Goal: Transaction & Acquisition: Purchase product/service

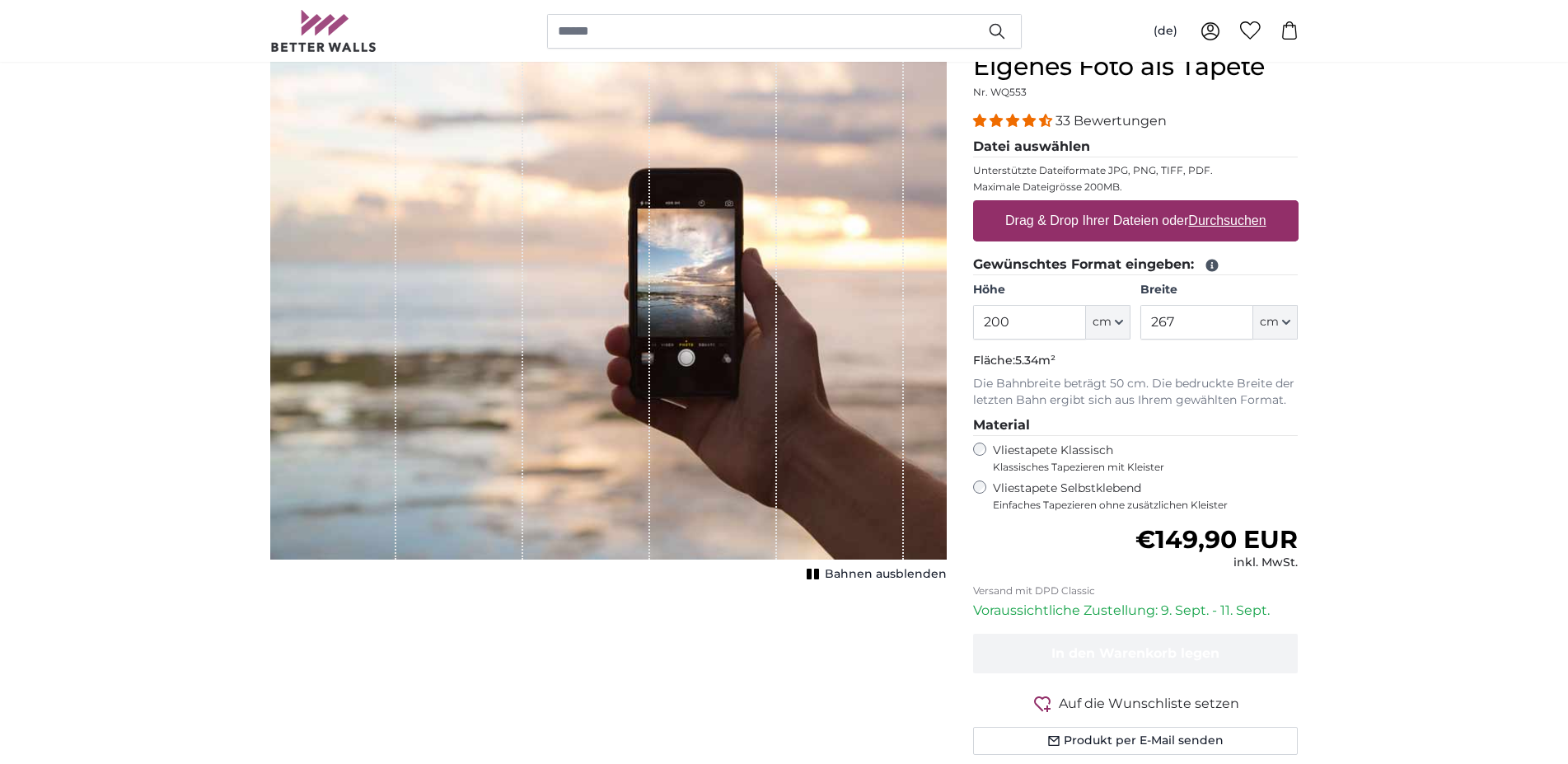
scroll to position [84, 0]
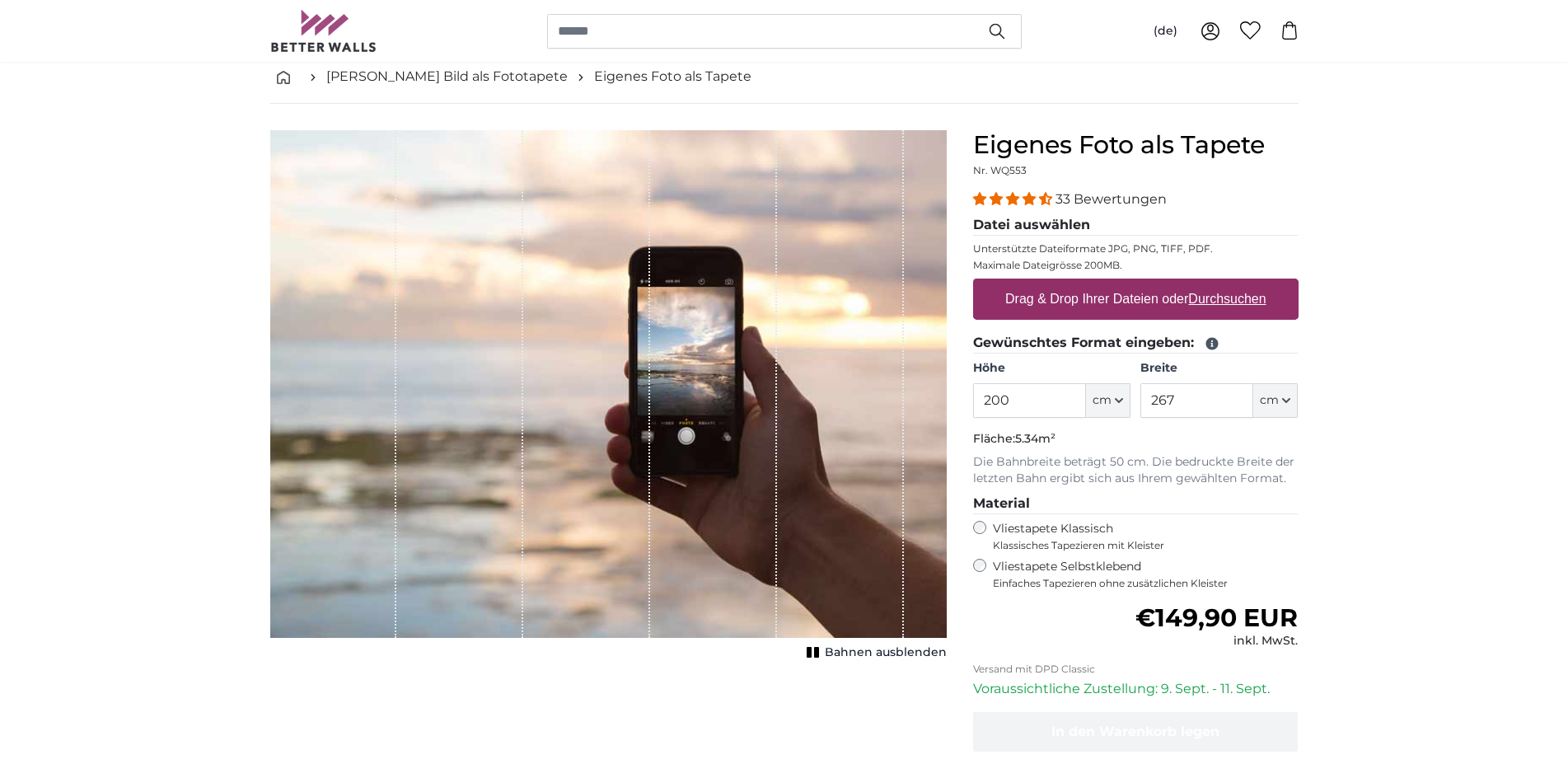
click at [1229, 298] on u "Durchsuchen" at bounding box center [1227, 298] width 78 height 14
click at [1229, 284] on input "Drag & Drop Ihrer Dateien oder Durchsuchen" at bounding box center [1136, 280] width 325 height 5
type input "**********"
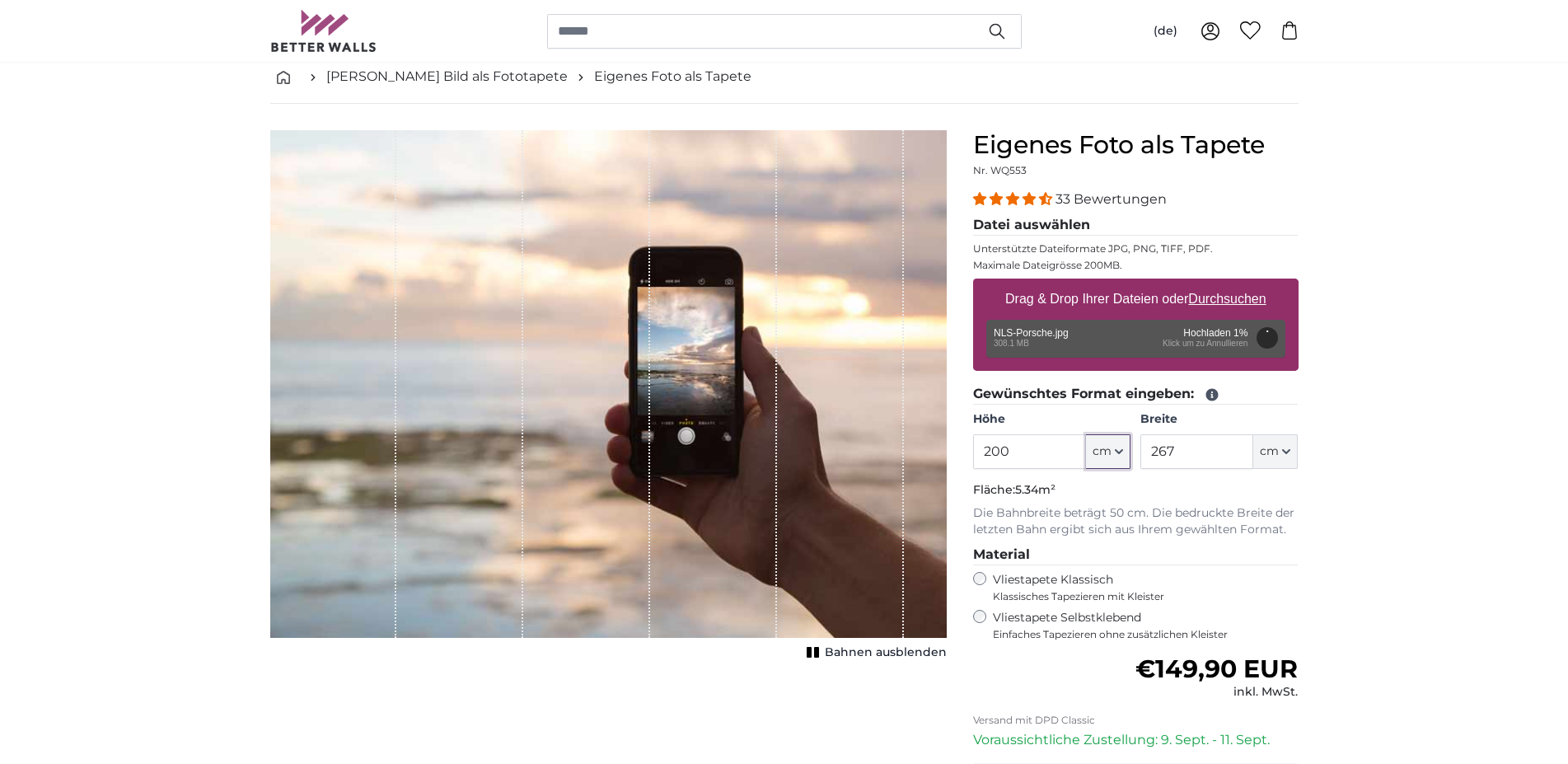
click at [1116, 455] on button "cm" at bounding box center [1108, 451] width 44 height 35
click at [1113, 455] on button "cm" at bounding box center [1108, 451] width 44 height 35
drag, startPoint x: 1037, startPoint y: 448, endPoint x: 850, endPoint y: 441, distance: 187.1
click at [974, 441] on input "200" at bounding box center [1030, 451] width 112 height 35
type input "250"
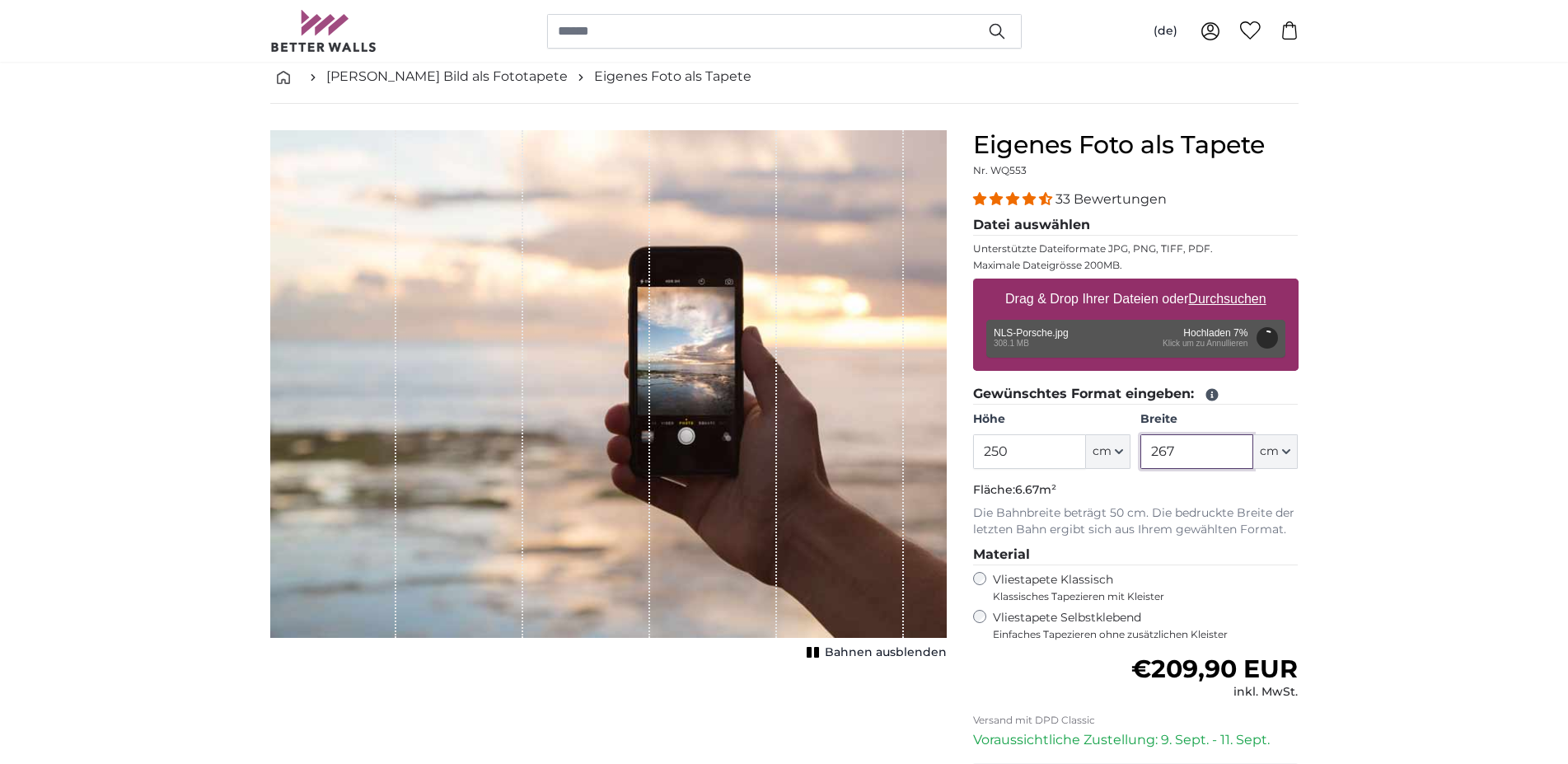
drag, startPoint x: 1217, startPoint y: 461, endPoint x: 1121, endPoint y: 457, distance: 96.1
click at [1141, 457] on input "267" at bounding box center [1197, 451] width 112 height 35
click at [1199, 458] on input "250" at bounding box center [1197, 451] width 112 height 35
type input "250"
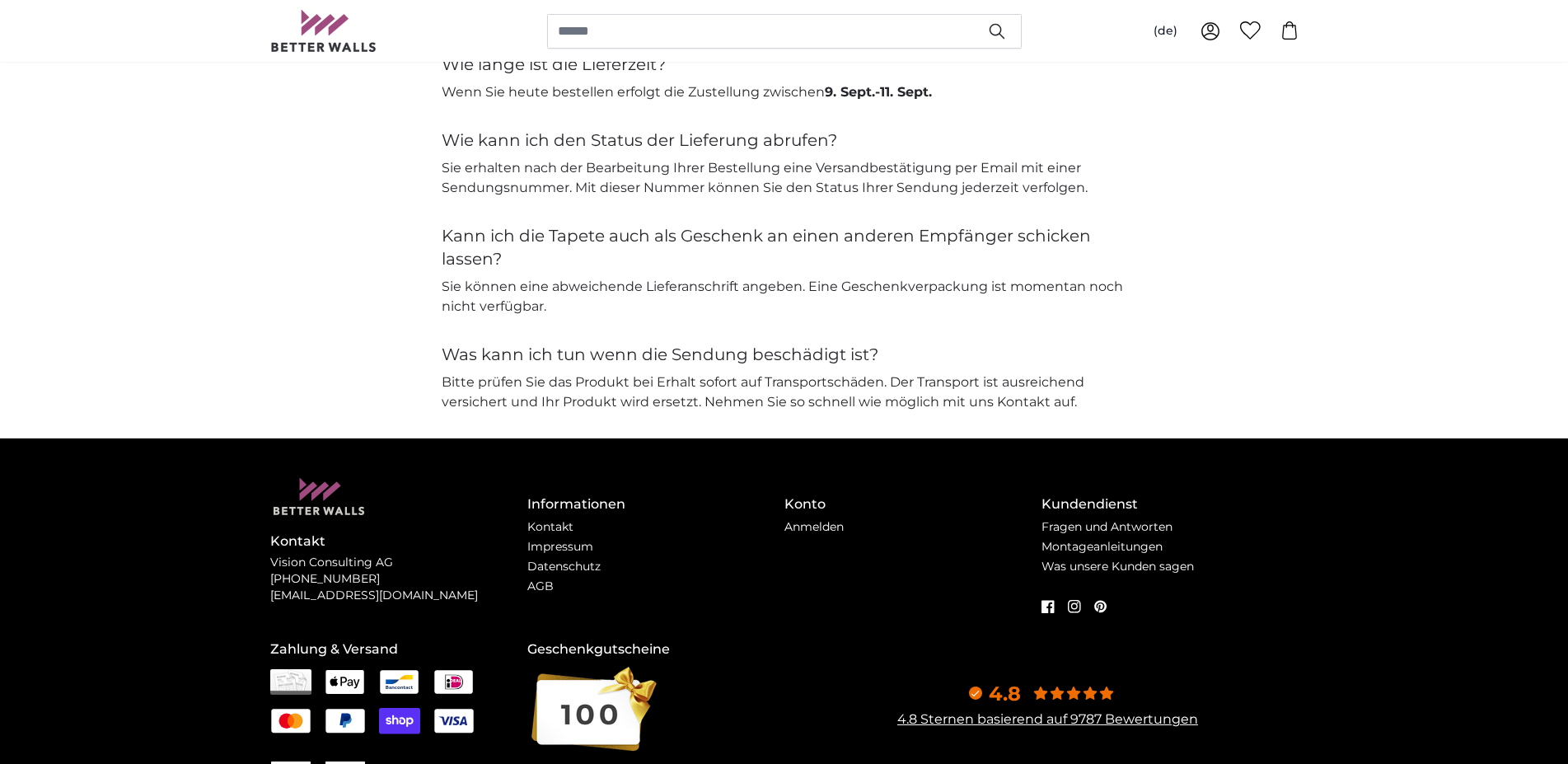
scroll to position [3952, 0]
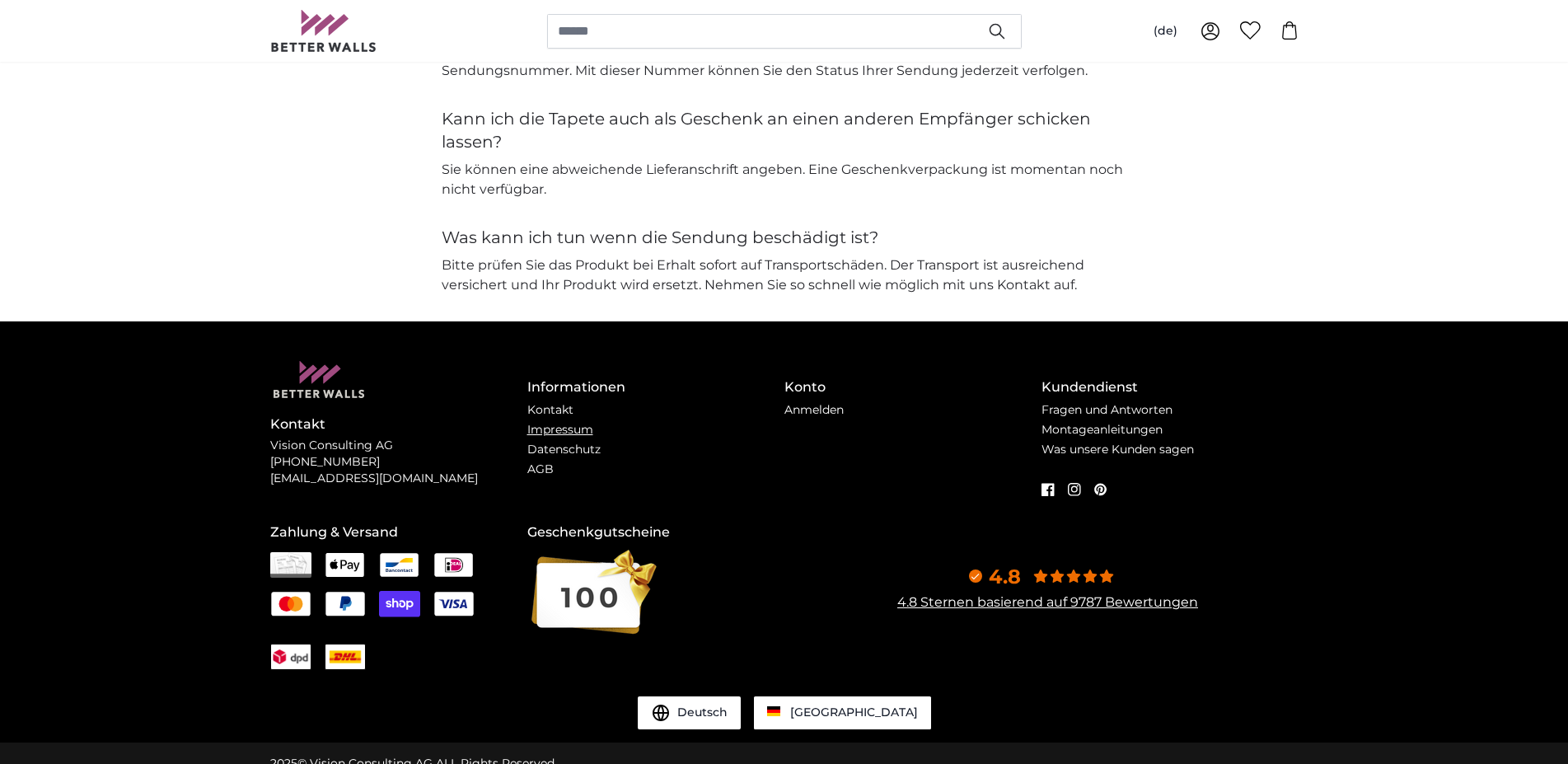
click at [558, 429] on link "Impressum" at bounding box center [560, 429] width 66 height 15
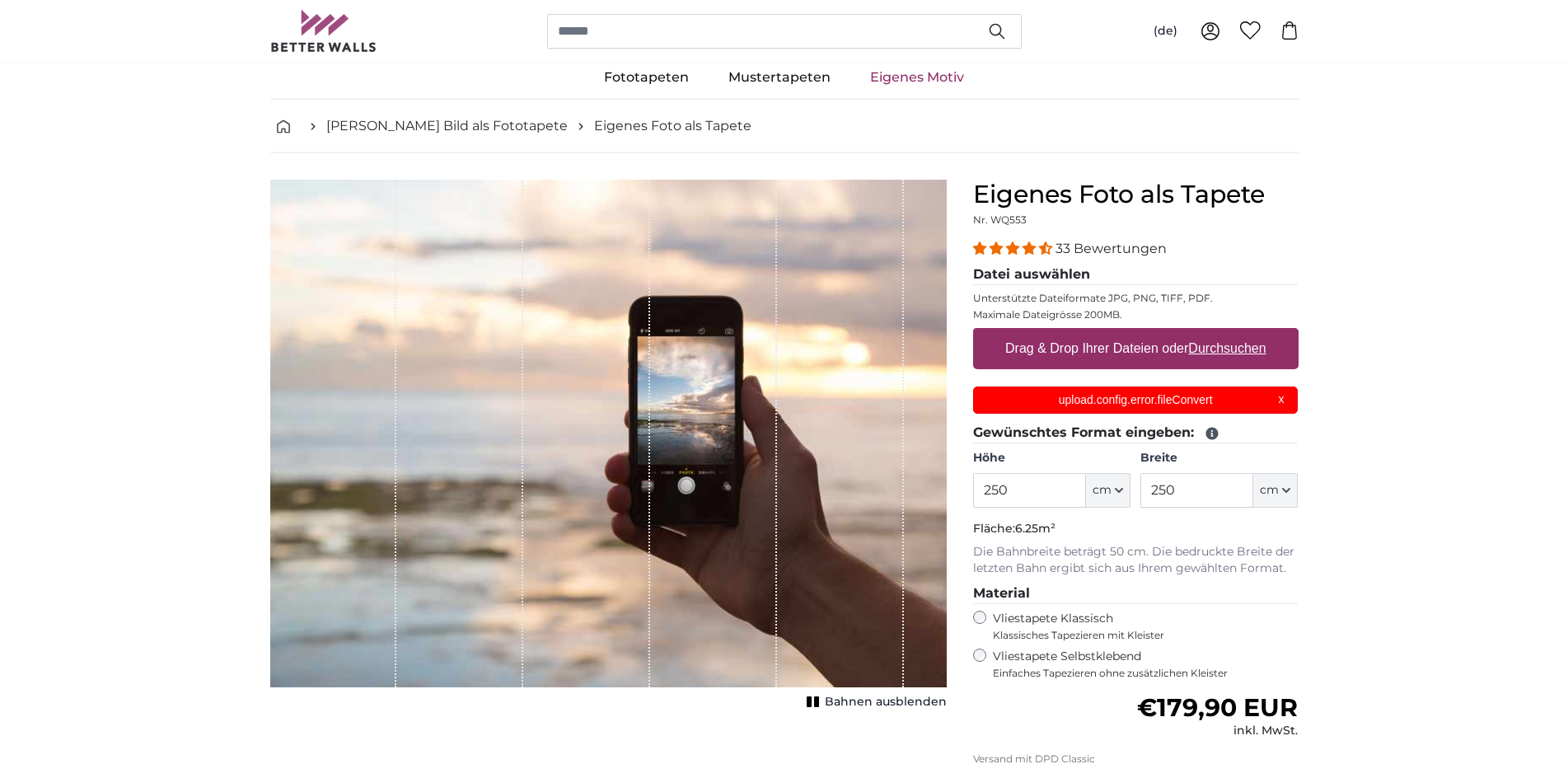
scroll to position [0, 0]
